Goal: Task Accomplishment & Management: Manage account settings

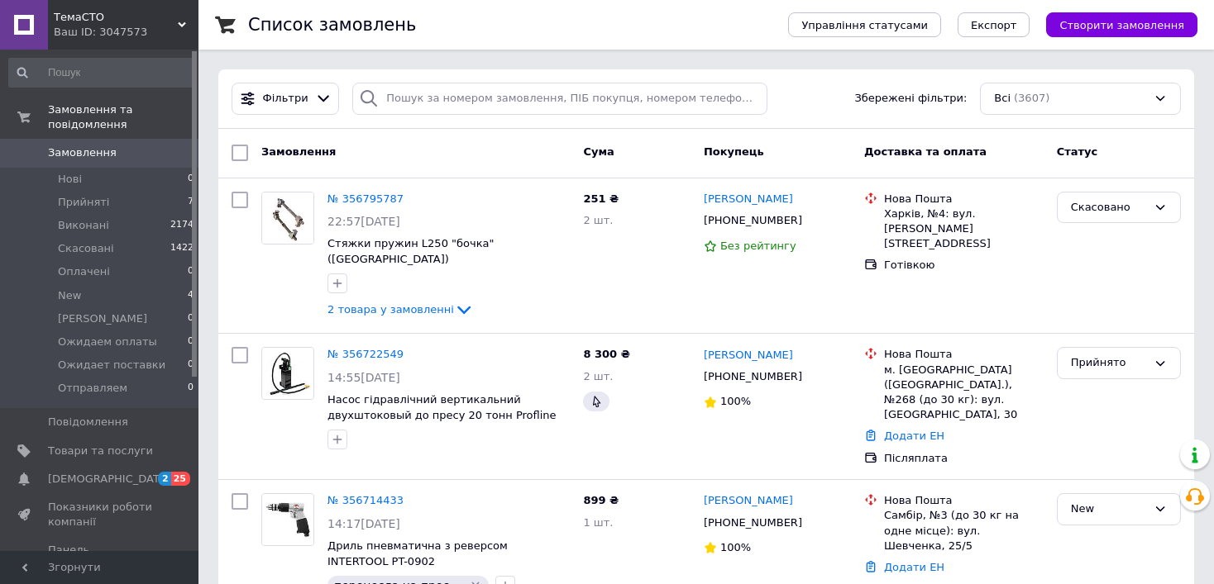
click at [109, 145] on span "Замовлення" at bounding box center [100, 152] width 105 height 15
click at [98, 444] on span "Товари та послуги" at bounding box center [100, 451] width 105 height 15
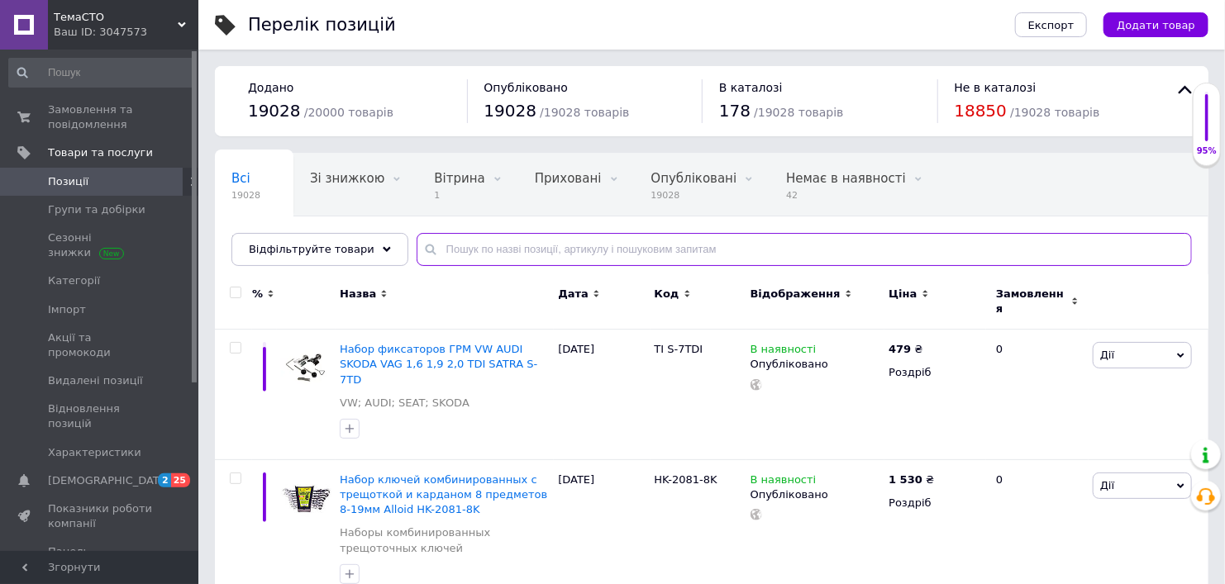
click at [591, 240] on input "text" at bounding box center [804, 249] width 775 height 33
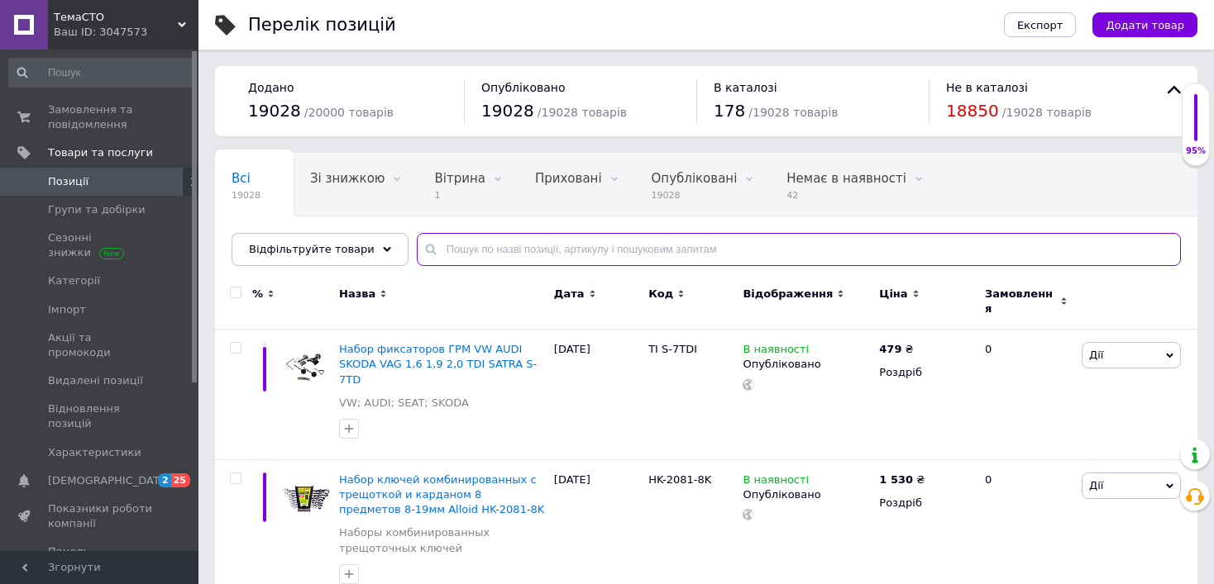
paste input "30432"
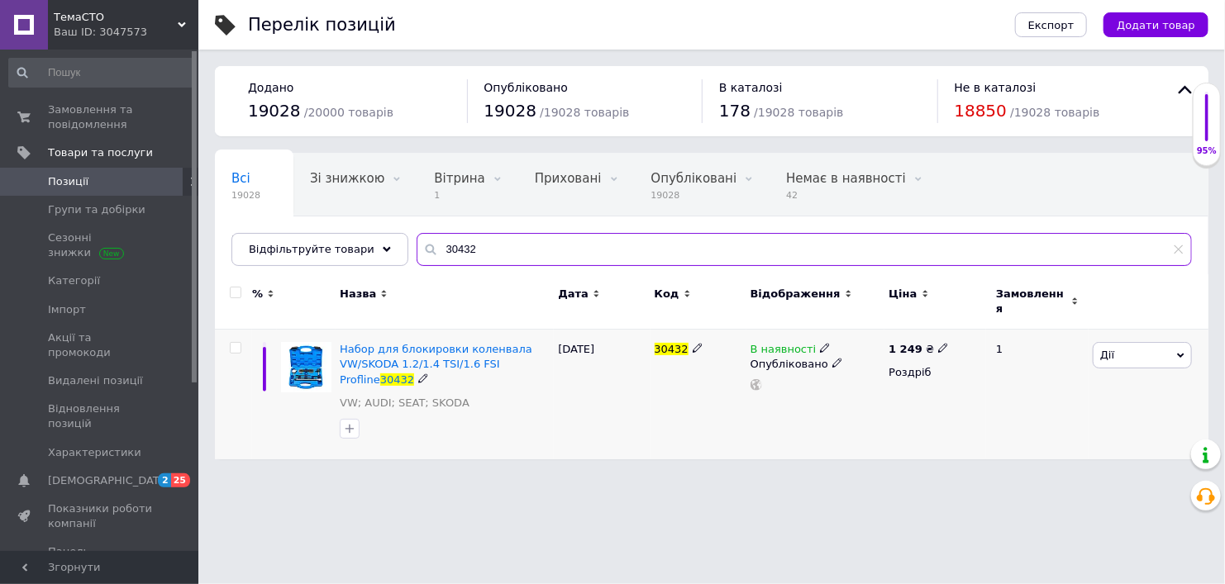
type input "30432"
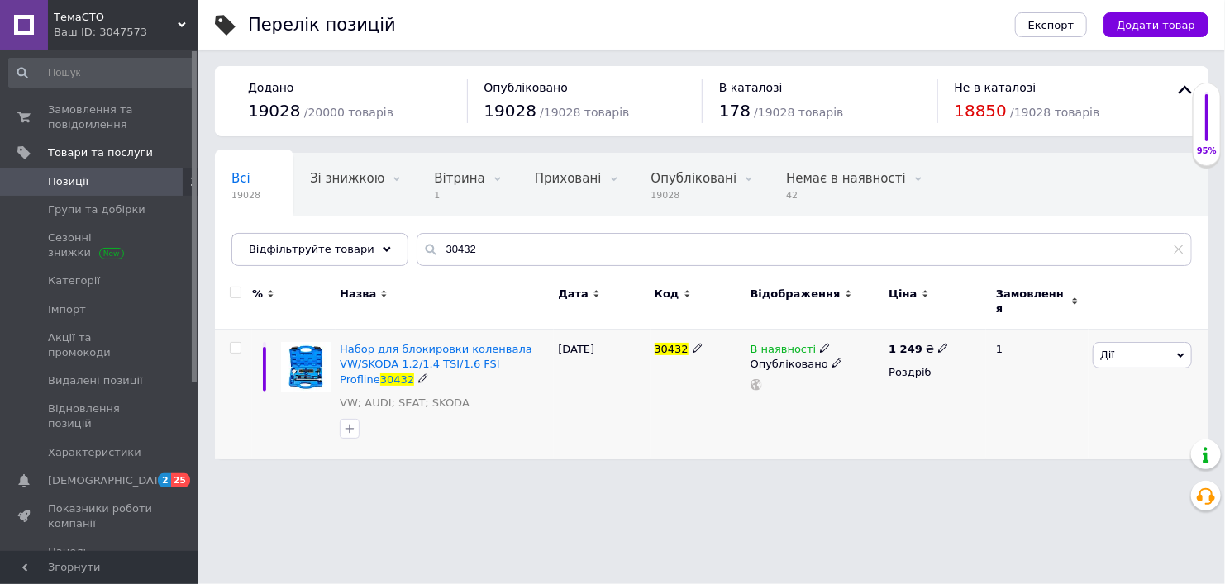
click at [938, 343] on icon at bounding box center [943, 348] width 10 height 10
click at [978, 329] on input "1249" at bounding box center [1018, 330] width 126 height 33
type input "1499"
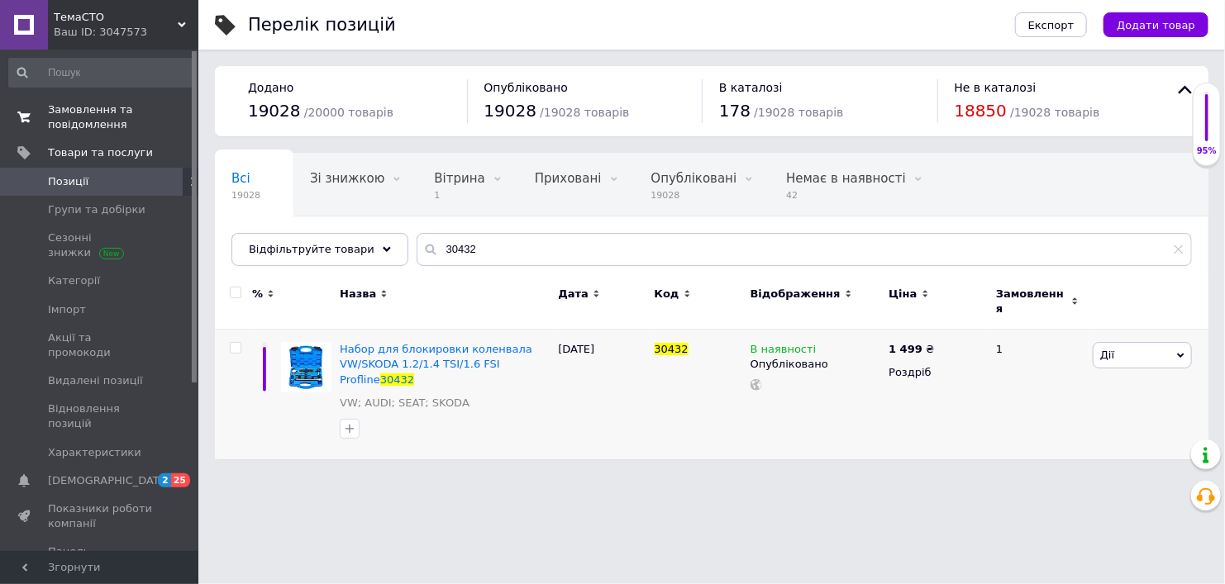
click at [107, 119] on span "Замовлення та повідомлення" at bounding box center [100, 118] width 105 height 30
